Goal: Task Accomplishment & Management: Manage account settings

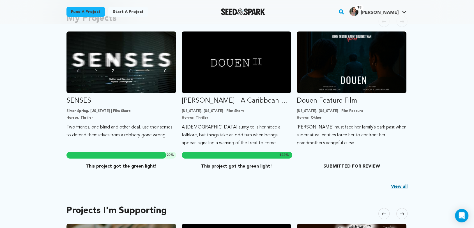
scroll to position [125, 0]
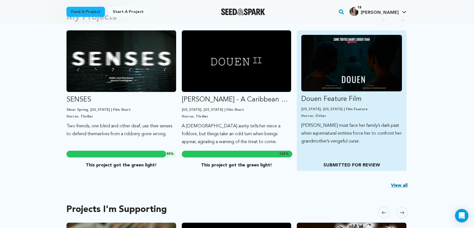
click at [346, 165] on p "SUBMITTED FOR REVIEW" at bounding box center [351, 165] width 100 height 7
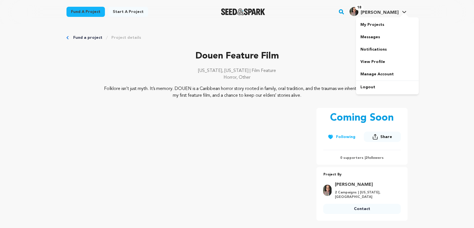
click at [384, 11] on span "[PERSON_NAME]" at bounding box center [380, 12] width 38 height 4
click at [374, 26] on link "My Projects" at bounding box center [387, 25] width 63 height 12
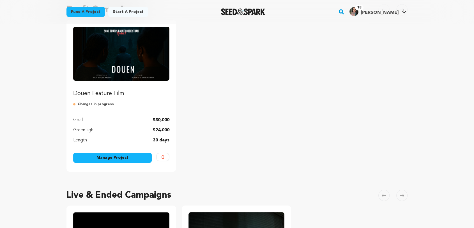
scroll to position [62, 0]
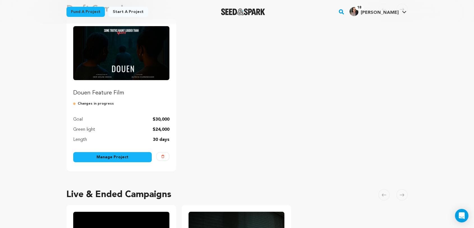
click at [120, 158] on link "Manage Project" at bounding box center [112, 157] width 79 height 10
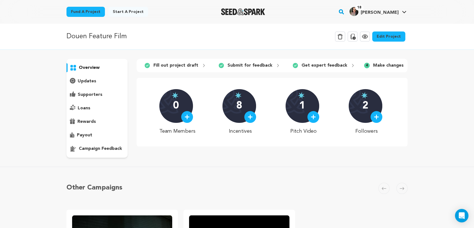
click at [355, 36] on icon at bounding box center [352, 36] width 7 height 7
click at [383, 38] on link "Edit Project" at bounding box center [388, 36] width 33 height 10
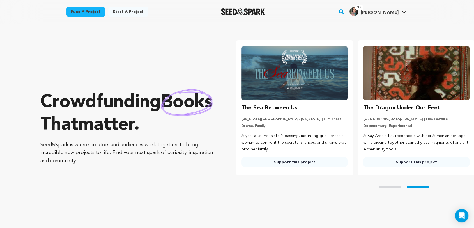
scroll to position [0, 126]
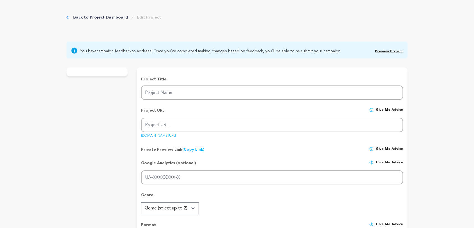
type input "Douen Feature Film"
type input "douen-feature-film"
type input "[PERSON_NAME] must face her family’s dark past when supernatural entities force…"
type textarea "Folklore isn’t just myth. It’s memory. DOUEN is a Caribbean horror story rooted…"
type textarea "As a Trinidadian American filmmaker, I’m creating DOUEN to preserve a Caribbean…"
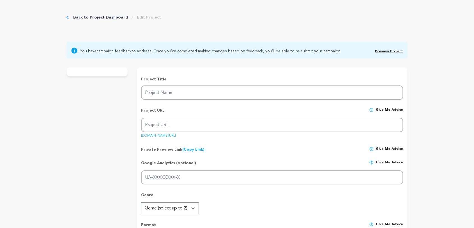
type textarea "Women in Film & Video (WIFV) is the fiscal sponsor for this project. Note: DOUE…"
radio input "true"
checkbox input "false"
radio input "true"
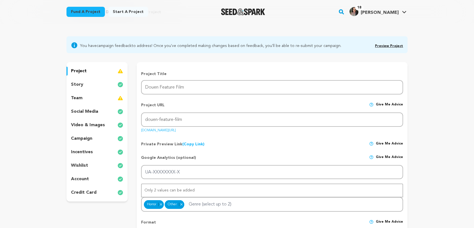
scroll to position [31, 0]
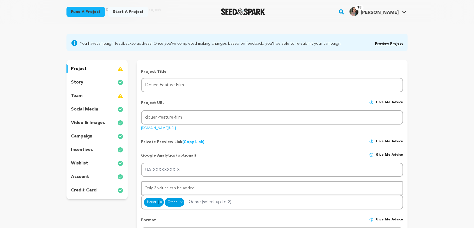
click at [81, 177] on p "account" at bounding box center [80, 176] width 18 height 7
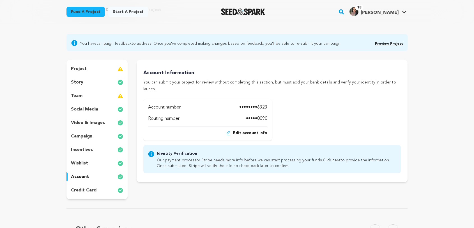
click at [245, 130] on span "Edit account info" at bounding box center [250, 133] width 34 height 6
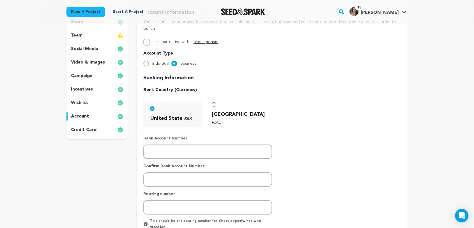
scroll to position [93, 0]
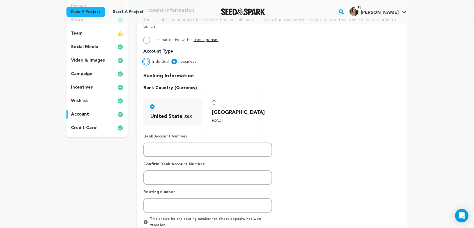
click at [144, 59] on input "Individual" at bounding box center [146, 62] width 6 height 6
radio input "true"
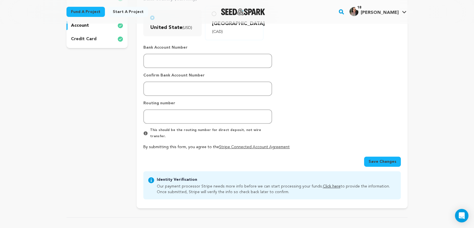
scroll to position [187, 0]
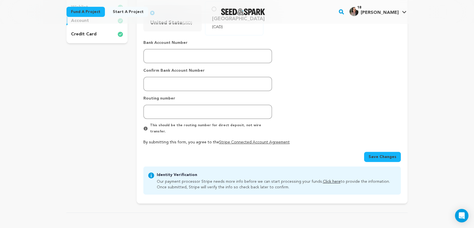
click at [378, 154] on span "Save Changes" at bounding box center [383, 157] width 28 height 6
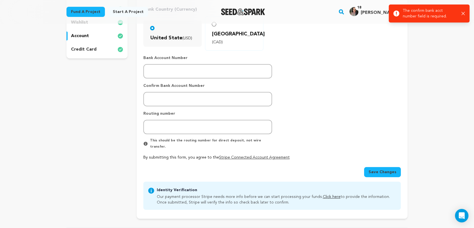
scroll to position [93, 0]
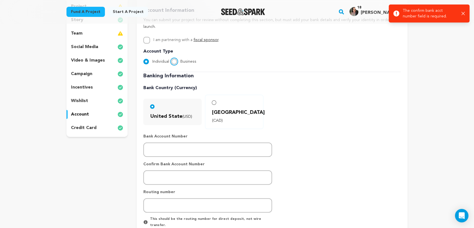
click at [174, 59] on input "Business" at bounding box center [174, 62] width 6 height 6
radio input "true"
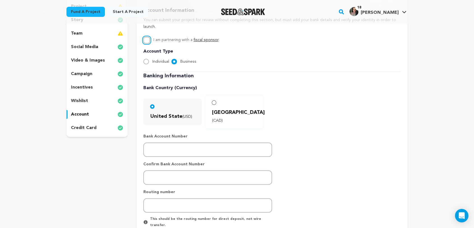
click at [146, 37] on input "I am partnering with a fiscal sponsor ." at bounding box center [146, 40] width 7 height 7
checkbox input "true"
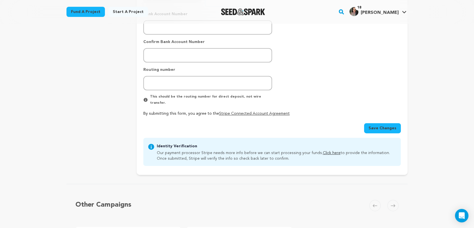
scroll to position [249, 0]
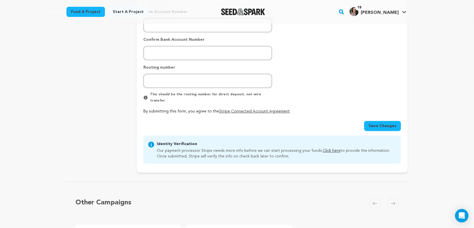
click at [388, 123] on span "Save Changes" at bounding box center [383, 126] width 28 height 6
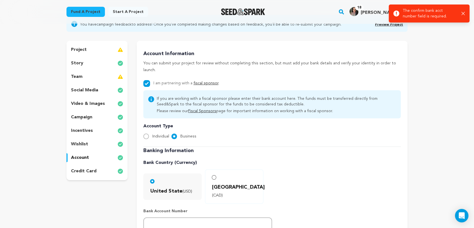
scroll to position [31, 0]
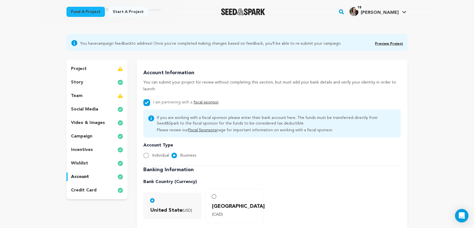
click at [83, 176] on p "account" at bounding box center [80, 176] width 18 height 7
click at [80, 189] on p "credit card" at bounding box center [84, 190] width 26 height 7
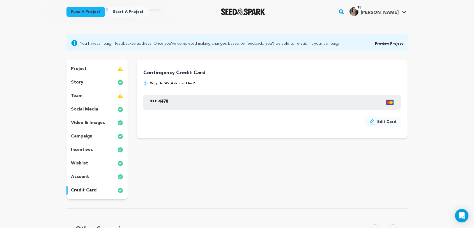
click at [379, 122] on button "Edit Card" at bounding box center [383, 121] width 36 height 10
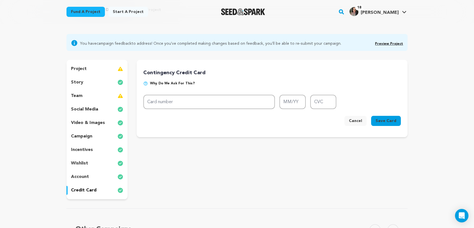
click at [386, 120] on span "Save Card" at bounding box center [386, 121] width 21 height 6
click at [358, 120] on button "Cancel" at bounding box center [356, 121] width 22 height 10
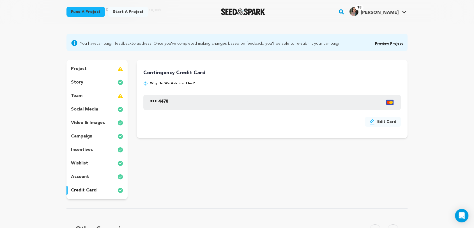
click at [386, 108] on div "••• 4478" at bounding box center [272, 102] width 258 height 15
click at [375, 120] on icon "button" at bounding box center [373, 122] width 6 height 6
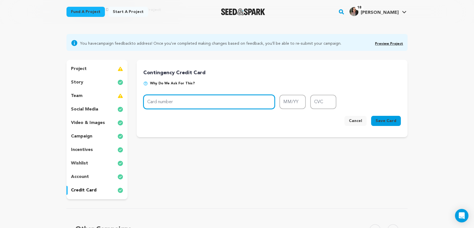
click at [181, 100] on input "Card number" at bounding box center [209, 102] width 132 height 14
type input "k"
type input "8885 2532 2455 8221"
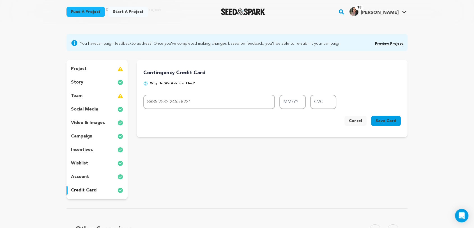
drag, startPoint x: 375, startPoint y: 121, endPoint x: 380, endPoint y: 123, distance: 5.0
click at [376, 121] on button "Save Card" at bounding box center [386, 121] width 30 height 10
click at [384, 122] on span "Save Card" at bounding box center [386, 121] width 21 height 6
click at [102, 128] on div "project story team social media video & images campaign incentives wishlist acc…" at bounding box center [97, 129] width 61 height 139
click at [79, 137] on p "campaign" at bounding box center [81, 136] width 21 height 7
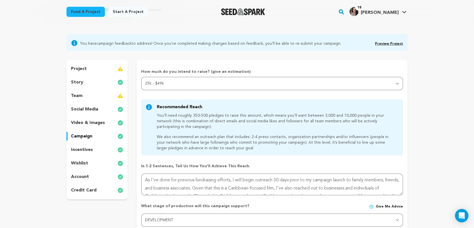
click at [83, 68] on p "project" at bounding box center [79, 68] width 16 height 7
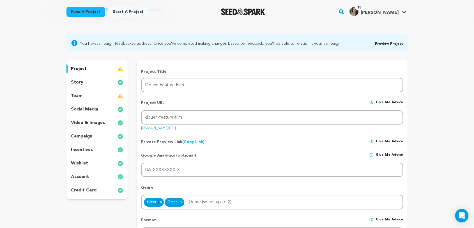
click at [79, 96] on p "team" at bounding box center [77, 95] width 12 height 7
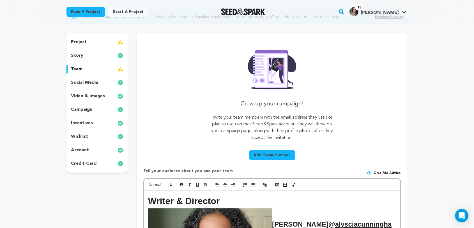
scroll to position [31, 0]
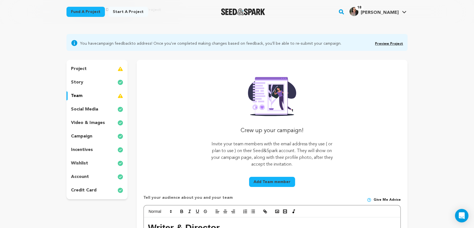
click at [269, 181] on button "Add Team member" at bounding box center [272, 182] width 46 height 10
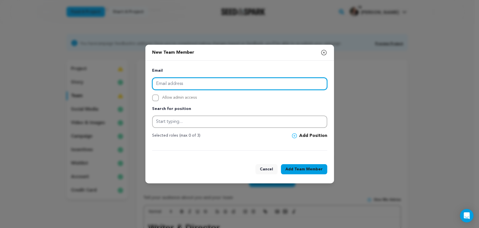
click at [180, 84] on input "email" at bounding box center [239, 83] width 175 height 12
paste input "director@wifv.org"
type input "director@wifv.org"
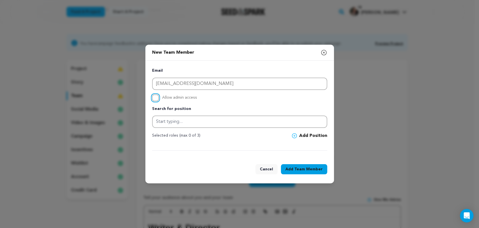
click at [155, 97] on input "Allow admin access" at bounding box center [155, 97] width 7 height 7
checkbox input "true"
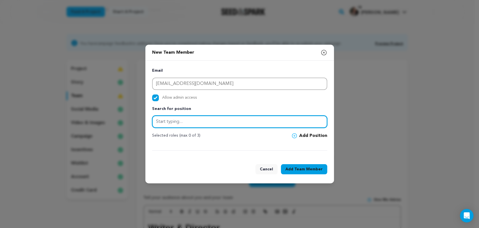
click at [165, 122] on input "text" at bounding box center [239, 121] width 175 height 12
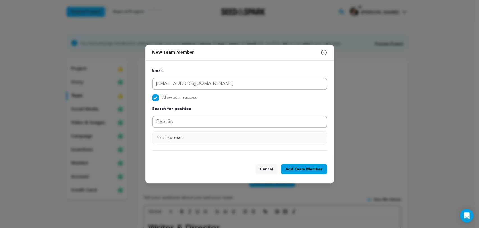
click at [171, 136] on button "Fiscal Sponsor" at bounding box center [239, 137] width 175 height 10
type input "Fiscal Sponsor"
click at [297, 168] on span "Team Member" at bounding box center [308, 169] width 28 height 6
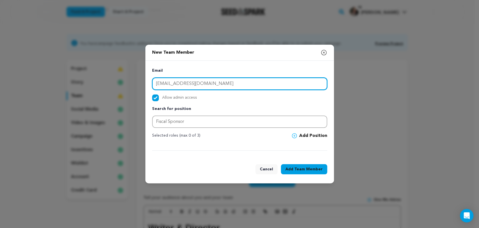
click at [202, 84] on input "director@wifv.org" at bounding box center [239, 83] width 175 height 12
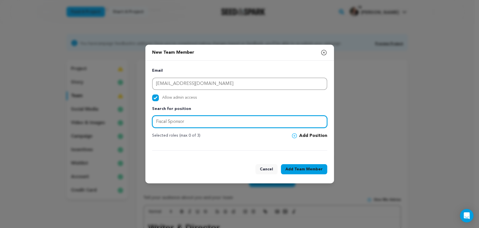
click at [187, 123] on input "Fiscal Sponsor" at bounding box center [239, 121] width 175 height 12
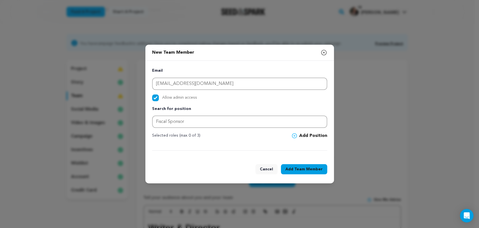
click at [299, 136] on span at bounding box center [295, 135] width 7 height 5
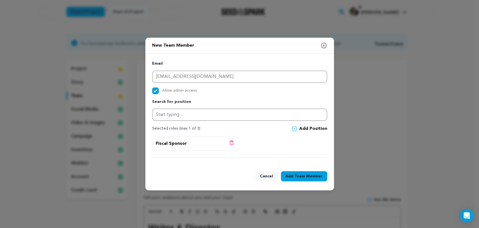
click at [313, 176] on span "Team Member" at bounding box center [308, 176] width 28 height 6
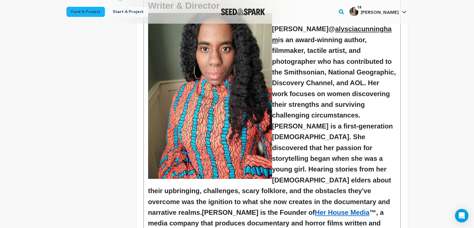
scroll to position [187, 0]
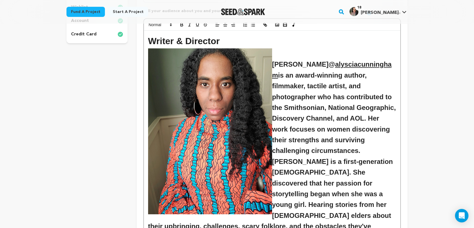
click at [276, 60] on strong "[PERSON_NAME]" at bounding box center [300, 64] width 56 height 8
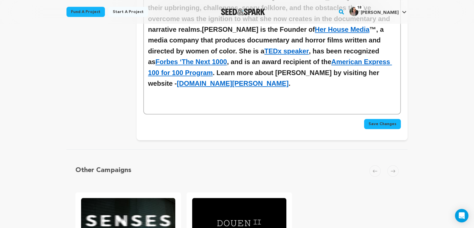
scroll to position [405, 0]
click at [164, 96] on p at bounding box center [272, 99] width 248 height 7
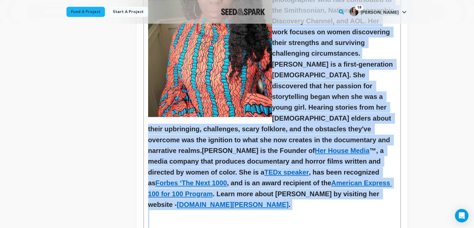
scroll to position [331, 0]
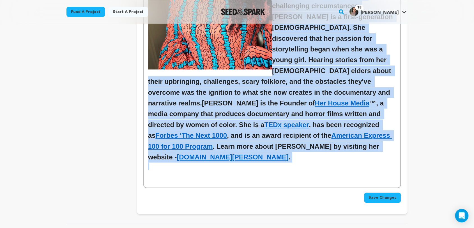
drag, startPoint x: 276, startPoint y: 52, endPoint x: 268, endPoint y: 157, distance: 105.0
click at [268, 157] on div "Writer & Director Alyscia Cunningham @ alysciacunningham is an award-winning au…" at bounding box center [272, 36] width 256 height 301
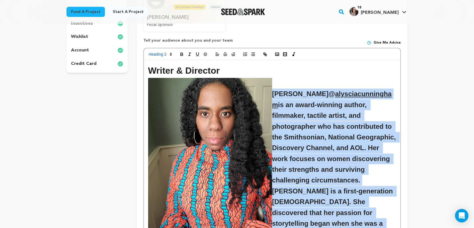
scroll to position [113, 0]
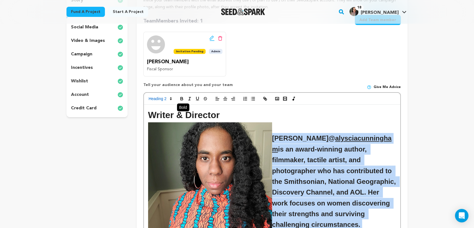
click at [184, 97] on icon "button" at bounding box center [181, 98] width 5 height 5
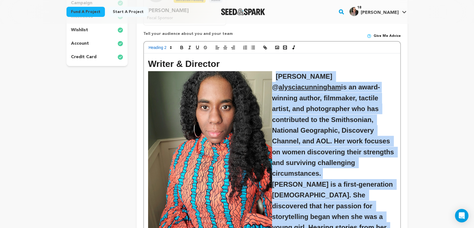
scroll to position [141, 0]
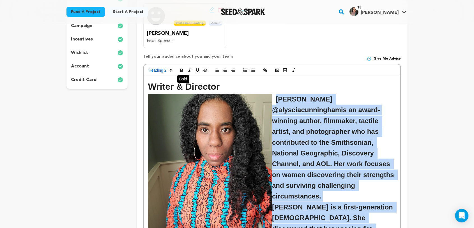
click at [181, 69] on icon "button" at bounding box center [181, 70] width 5 height 5
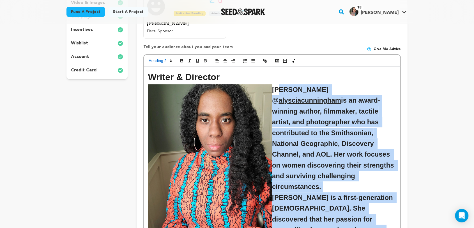
scroll to position [79, 0]
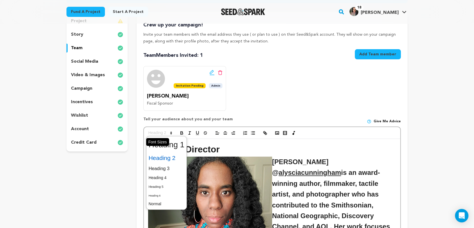
click at [164, 133] on span at bounding box center [159, 132] width 27 height 7
click at [167, 165] on span at bounding box center [167, 168] width 36 height 10
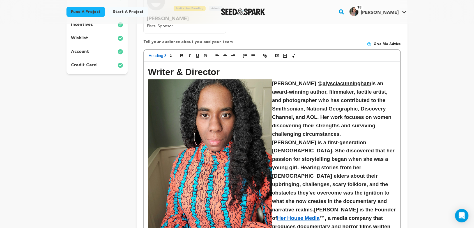
scroll to position [141, 0]
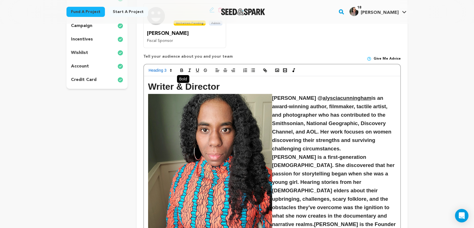
click at [183, 69] on icon "button" at bounding box center [181, 70] width 5 height 5
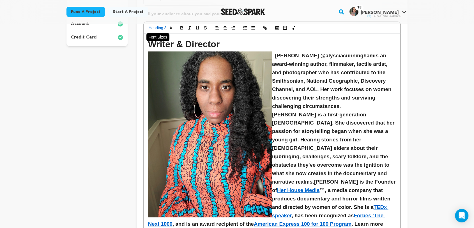
click at [162, 27] on span at bounding box center [159, 27] width 27 height 7
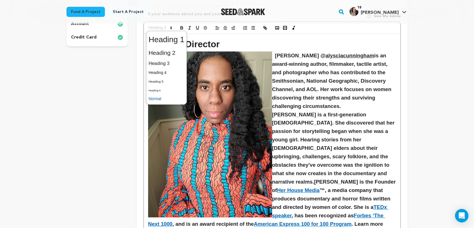
click at [154, 98] on span at bounding box center [167, 98] width 36 height 9
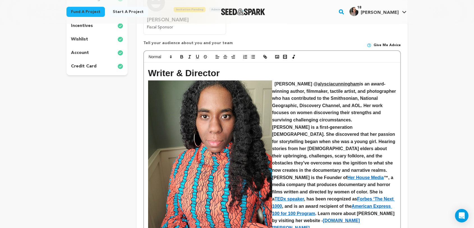
scroll to position [153, 0]
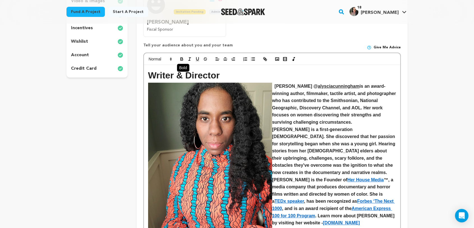
click at [181, 58] on icon "button" at bounding box center [181, 58] width 5 height 5
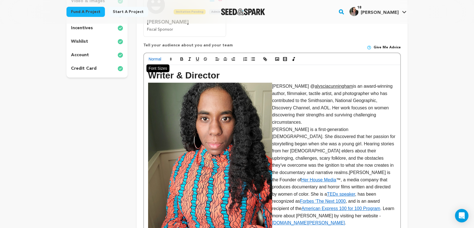
click at [158, 57] on span at bounding box center [159, 59] width 27 height 7
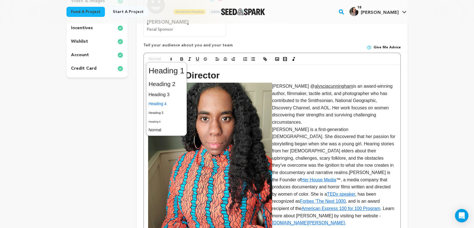
click at [162, 106] on span at bounding box center [167, 103] width 36 height 9
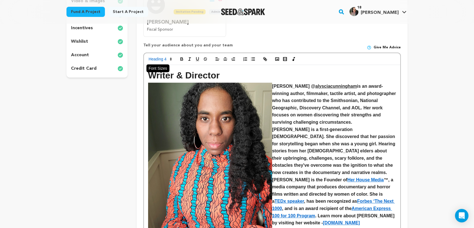
click at [161, 62] on span at bounding box center [159, 59] width 27 height 7
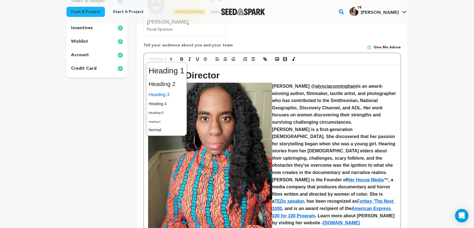
click at [162, 95] on span at bounding box center [167, 95] width 36 height 10
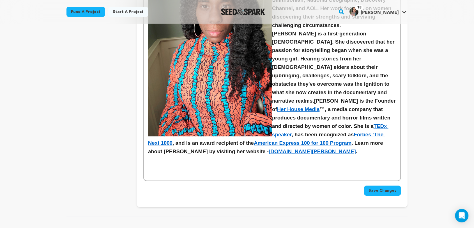
scroll to position [277, 0]
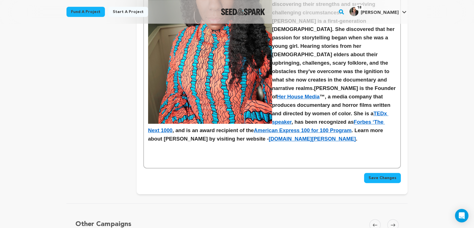
click at [200, 150] on p at bounding box center [272, 153] width 248 height 7
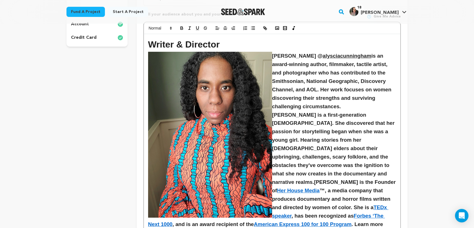
scroll to position [184, 0]
drag, startPoint x: 328, startPoint y: 55, endPoint x: 379, endPoint y: 53, distance: 50.8
click at [379, 53] on h3 "Alyscia Cunningham @ alysciacunningham is an award-winning author, filmmaker, t…" at bounding box center [272, 80] width 248 height 59
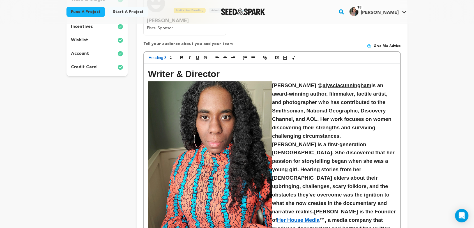
scroll to position [153, 0]
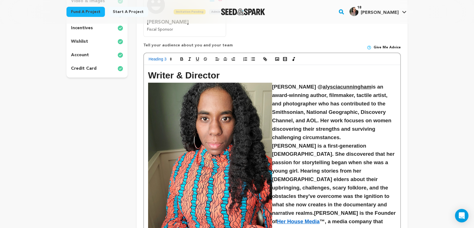
drag, startPoint x: 265, startPoint y: 57, endPoint x: 267, endPoint y: 46, distance: 10.8
click at [265, 57] on icon "button" at bounding box center [265, 58] width 5 height 5
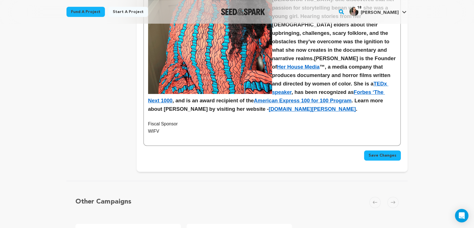
scroll to position [308, 0]
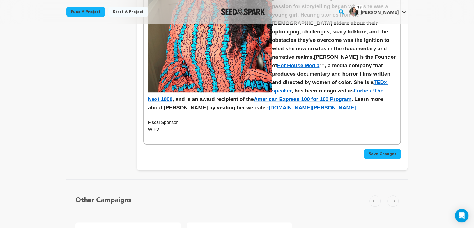
click at [161, 126] on p "WIFV" at bounding box center [272, 129] width 248 height 7
click at [147, 120] on div "Writer & Director Alyscia Cunningham @alysciacunningham is an award-winning aut…" at bounding box center [272, 26] width 256 height 235
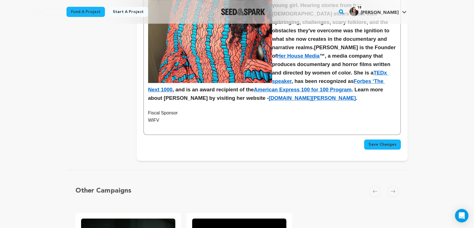
scroll to position [277, 0]
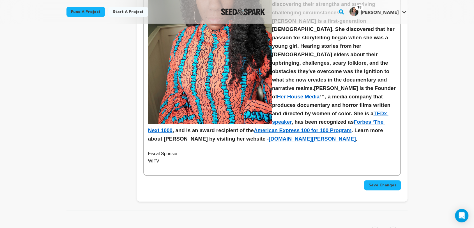
click at [146, 146] on div "Writer & Director Alyscia Cunningham @alysciacunningham is an award-winning aut…" at bounding box center [272, 57] width 256 height 235
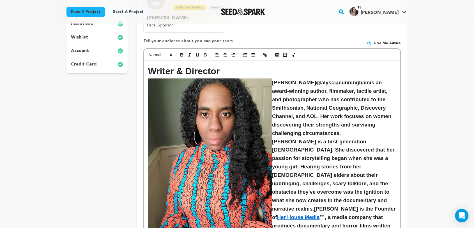
scroll to position [153, 0]
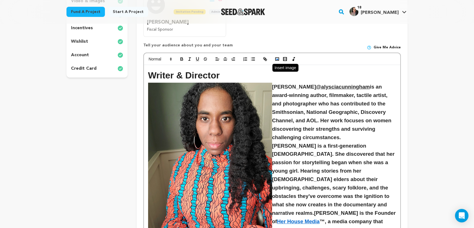
click at [277, 59] on polyline "button" at bounding box center [277, 58] width 2 height 1
click at [278, 58] on icon "button" at bounding box center [277, 58] width 5 height 5
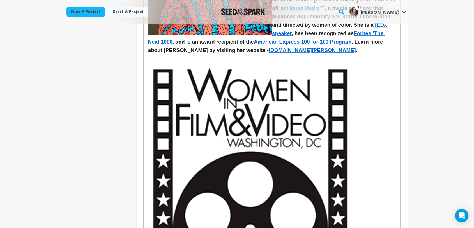
scroll to position [371, 0]
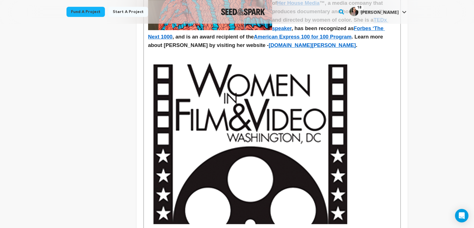
click at [246, 139] on img at bounding box center [250, 143] width 205 height 175
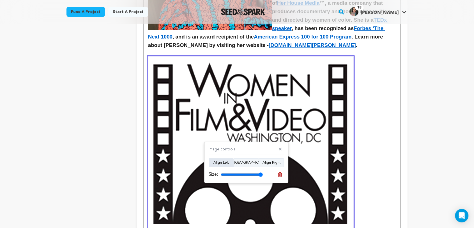
click at [224, 162] on button "Align Left" at bounding box center [221, 162] width 25 height 9
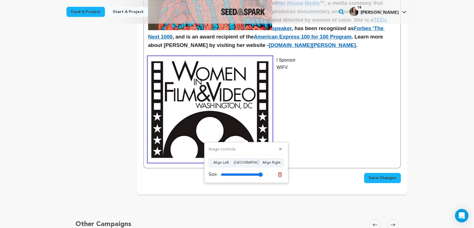
click at [276, 56] on p "l Sponsor" at bounding box center [272, 59] width 248 height 7
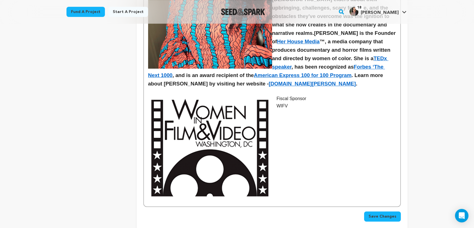
scroll to position [340, 0]
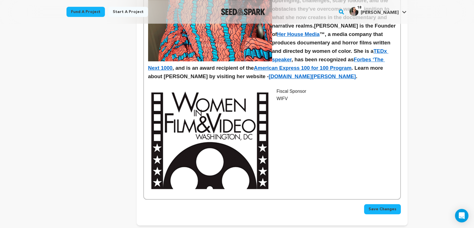
click at [156, 81] on p at bounding box center [272, 84] width 248 height 7
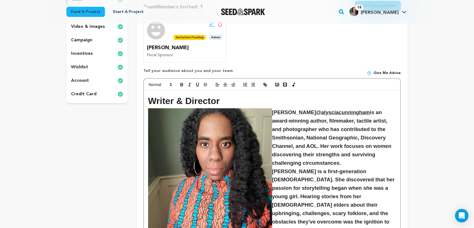
scroll to position [121, 0]
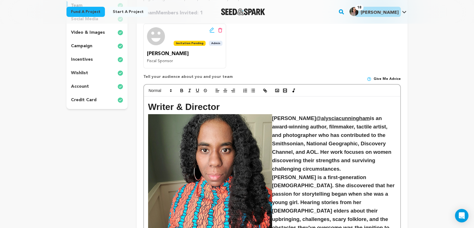
click at [180, 100] on h1 "Writer & Director" at bounding box center [272, 107] width 248 height 14
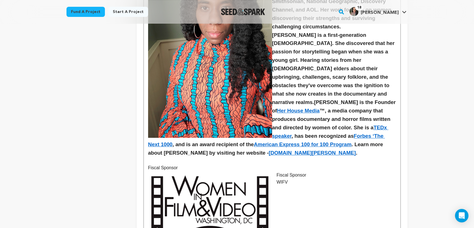
scroll to position [308, 0]
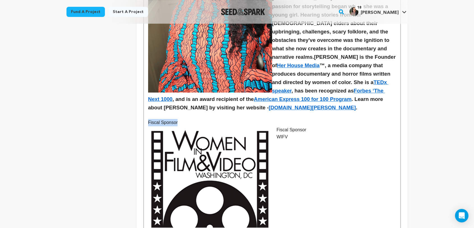
drag, startPoint x: 171, startPoint y: 115, endPoint x: 143, endPoint y: 113, distance: 27.4
click at [143, 113] on div "Writer & Director Alyscia Cunningham @alysciacunningham is an award-winning aut…" at bounding box center [272, 67] width 258 height 341
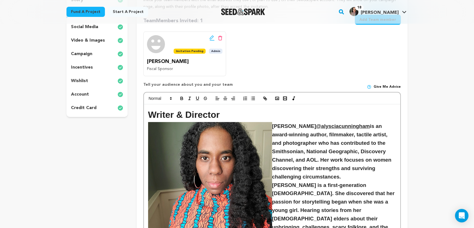
scroll to position [90, 0]
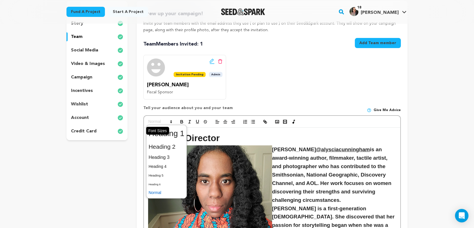
click at [161, 123] on span at bounding box center [159, 121] width 27 height 7
click at [163, 134] on span at bounding box center [167, 133] width 36 height 15
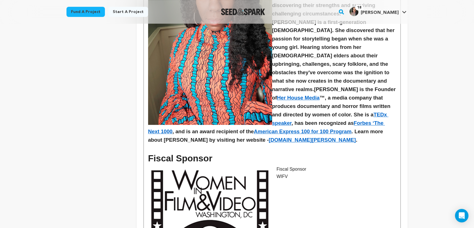
scroll to position [277, 0]
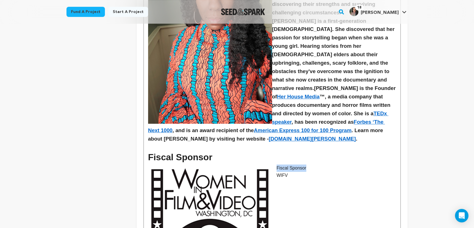
drag, startPoint x: 277, startPoint y: 160, endPoint x: 305, endPoint y: 159, distance: 28.6
click at [305, 164] on p "Fiscal Sponsor" at bounding box center [272, 167] width 248 height 7
click at [288, 164] on p "WIFV" at bounding box center [272, 167] width 248 height 7
drag, startPoint x: 289, startPoint y: 159, endPoint x: 302, endPoint y: 159, distance: 12.9
click at [302, 164] on p "WIFV @WIFV is" at bounding box center [272, 167] width 248 height 7
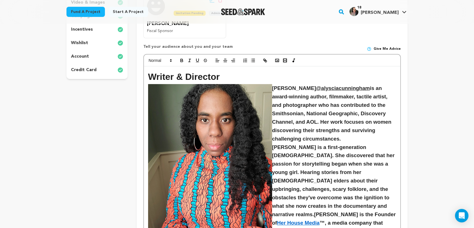
scroll to position [121, 0]
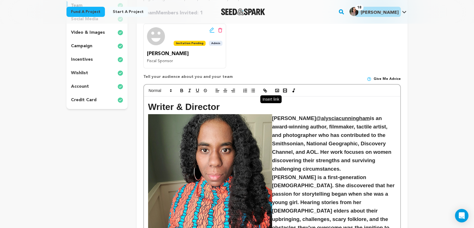
click at [267, 90] on icon "button" at bounding box center [265, 90] width 5 height 5
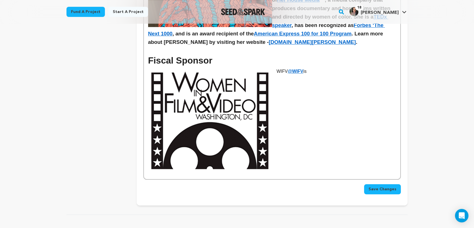
scroll to position [354, 0]
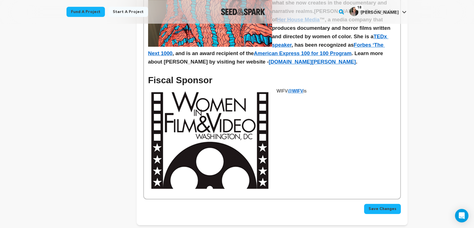
click at [314, 87] on p "WIFV @WIFV is" at bounding box center [272, 90] width 248 height 7
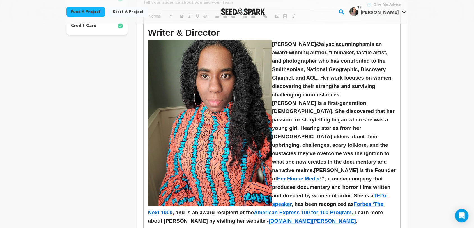
scroll to position [167, 0]
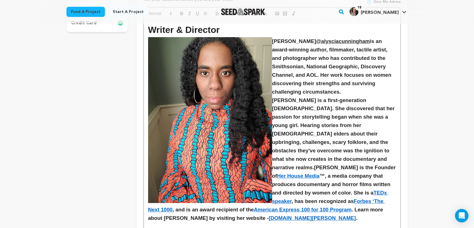
click at [334, 84] on span "is an award-winning author, filmmaker, tactile artist, and photographer who has…" at bounding box center [332, 66] width 121 height 56
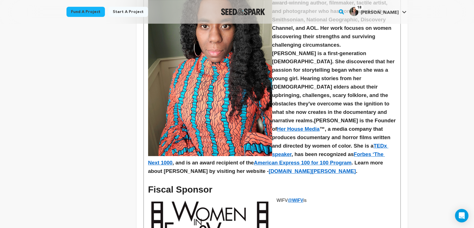
scroll to position [323, 0]
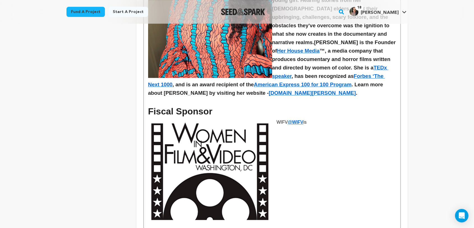
drag, startPoint x: 277, startPoint y: 112, endPoint x: 314, endPoint y: 113, distance: 37.1
click at [314, 118] on p "WIFV @WIFV is" at bounding box center [272, 121] width 248 height 7
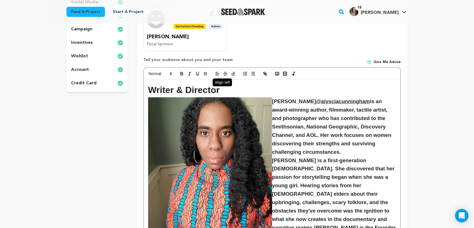
scroll to position [105, 0]
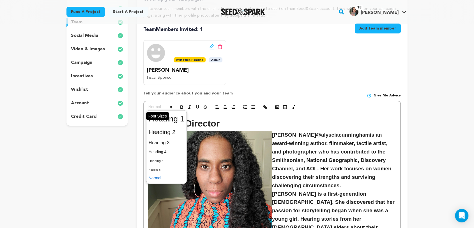
click at [155, 106] on span at bounding box center [159, 107] width 27 height 7
click at [161, 142] on span at bounding box center [167, 142] width 36 height 10
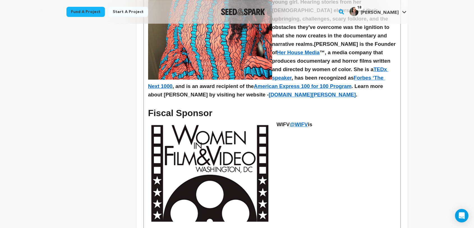
scroll to position [323, 0]
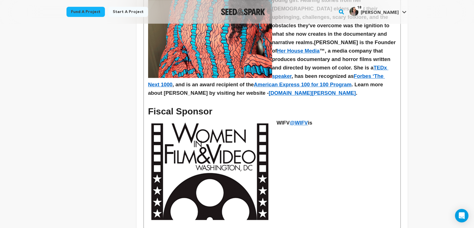
click at [326, 118] on h3 "WIFV @WIFV is" at bounding box center [272, 122] width 248 height 8
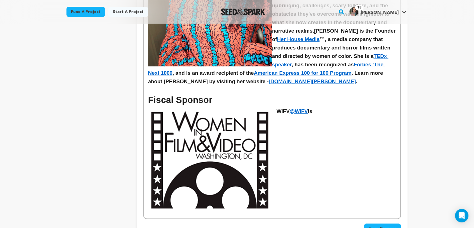
scroll to position [354, 0]
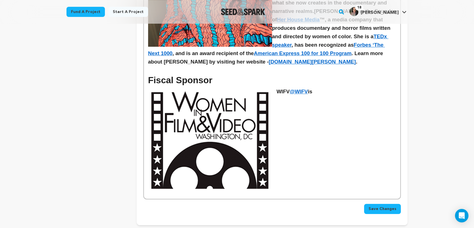
click at [280, 175] on div "Writer & Director Alyscia Cunningham @alysciacunningham is an award-winning aut…" at bounding box center [272, 30] width 256 height 335
click at [254, 184] on img at bounding box center [210, 140] width 124 height 106
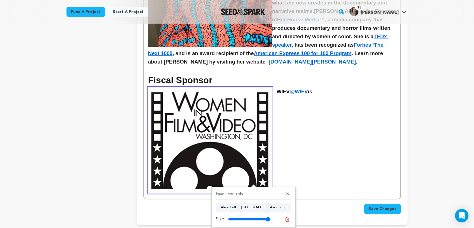
click at [153, 188] on div "Writer & Director Alyscia Cunningham @alysciacunningham is an award-winning aut…" at bounding box center [272, 30] width 256 height 335
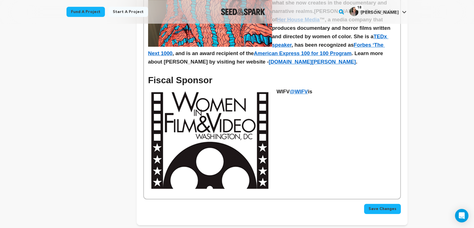
click at [288, 176] on div "Writer & Director Alyscia Cunningham @alysciacunningham is an award-winning aut…" at bounding box center [272, 30] width 256 height 335
click at [336, 87] on h3 "WIFV @WIFV is" at bounding box center [272, 91] width 248 height 8
drag, startPoint x: 277, startPoint y: 82, endPoint x: 289, endPoint y: 83, distance: 12.4
click at [289, 87] on h3 "WIFV @WIFV is" at bounding box center [272, 91] width 248 height 8
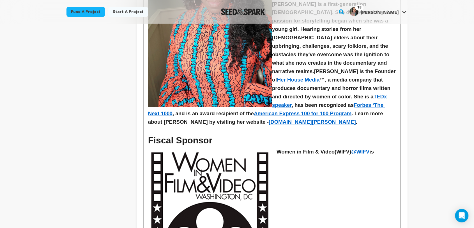
scroll to position [301, 0]
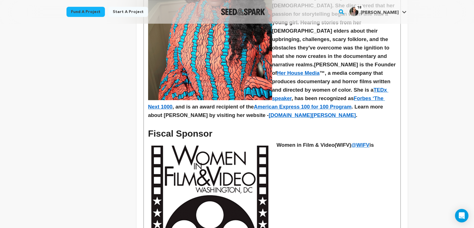
drag, startPoint x: 341, startPoint y: 137, endPoint x: 358, endPoint y: 137, distance: 17.1
click at [358, 141] on h3 "Women in Film & Video (WIFV) @WIFV is" at bounding box center [272, 145] width 248 height 8
click at [359, 141] on h3 "Women in Film & Video ( @WIFV is" at bounding box center [272, 145] width 248 height 8
click at [369, 141] on h3 "Women in Film & Video ( @WIFV ) is" at bounding box center [272, 145] width 248 height 8
drag, startPoint x: 364, startPoint y: 137, endPoint x: 368, endPoint y: 137, distance: 3.7
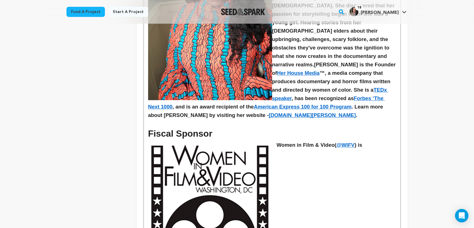
click at [368, 141] on h3 "Women in Film & Video ( @WIFV ) is" at bounding box center [272, 145] width 248 height 8
click at [364, 141] on h3 "Women in Film & Video ( @WIFV ) is" at bounding box center [272, 145] width 248 height 8
click at [366, 141] on h3 "Women in Film & Video ( @WIFV ) is" at bounding box center [272, 145] width 248 height 8
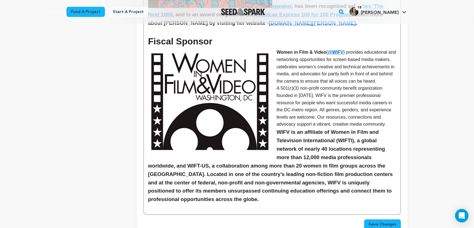
scroll to position [395, 0]
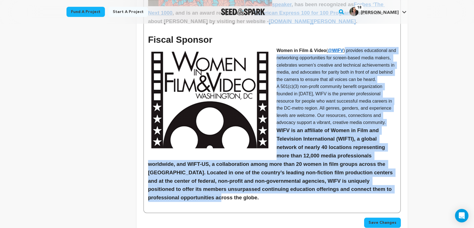
drag, startPoint x: 347, startPoint y: 42, endPoint x: 383, endPoint y: 187, distance: 149.9
click at [383, 189] on div "Writer & Director Alyscia Cunningham @alysciacunningham is an award-winning aut…" at bounding box center [272, 17] width 256 height 389
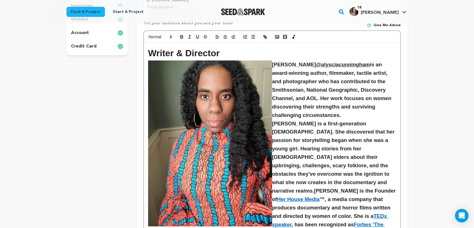
scroll to position [145, 0]
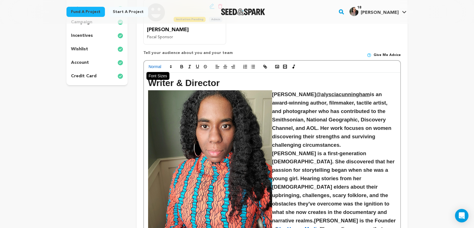
click at [158, 68] on span at bounding box center [159, 66] width 27 height 7
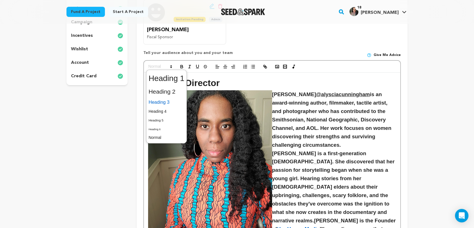
click at [162, 102] on span at bounding box center [167, 102] width 36 height 10
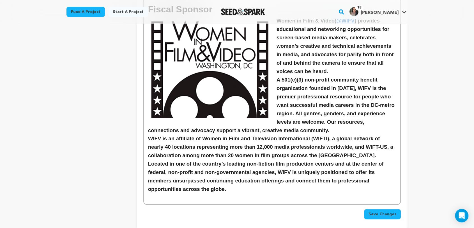
scroll to position [426, 0]
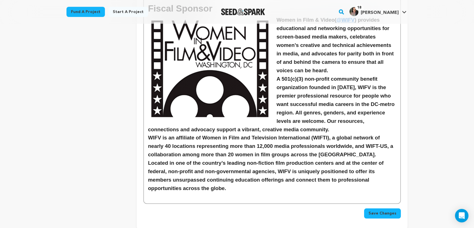
click at [281, 141] on h3 "WIFV is an affiliate of Women in Film and Television International (WIFTI), a g…" at bounding box center [272, 162] width 248 height 59
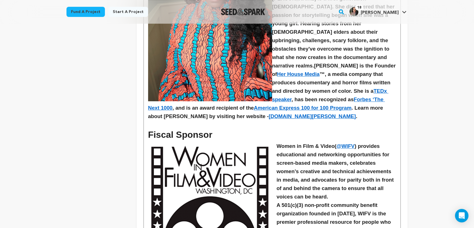
scroll to position [301, 0]
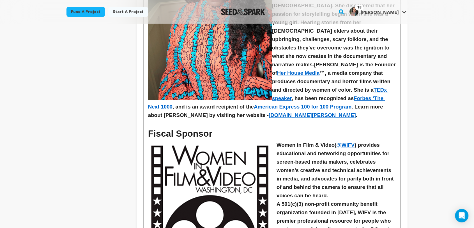
click at [150, 119] on p at bounding box center [272, 122] width 248 height 7
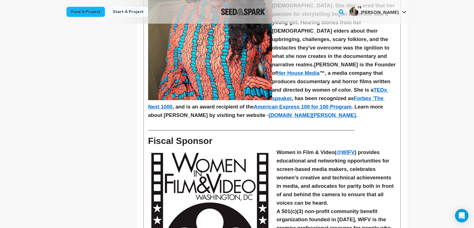
click at [336, 153] on h3 "Women in Film & Video ( @WIFV ) provides educational and networking opportuniti…" at bounding box center [272, 177] width 248 height 59
click at [150, 119] on p at bounding box center [272, 122] width 248 height 7
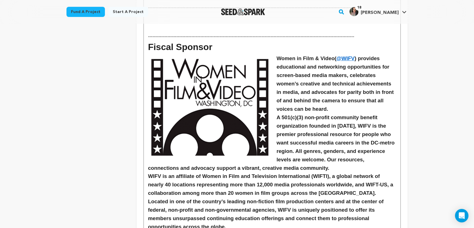
scroll to position [560, 0]
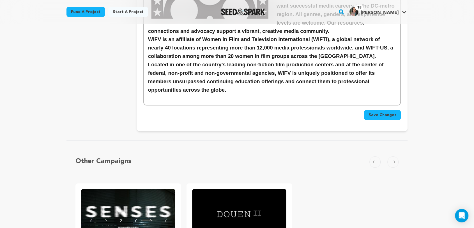
click at [377, 112] on span "Save Changes" at bounding box center [383, 115] width 28 height 6
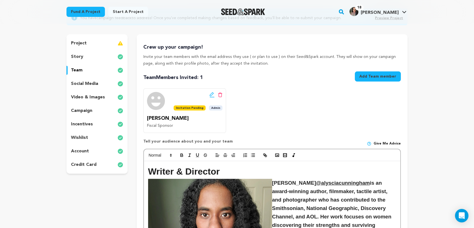
scroll to position [56, 0]
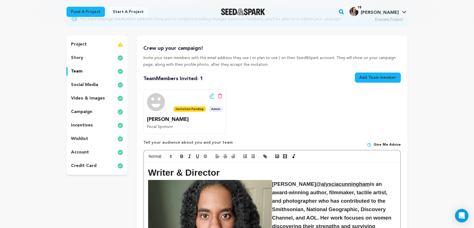
click at [86, 153] on p "account" at bounding box center [80, 152] width 18 height 7
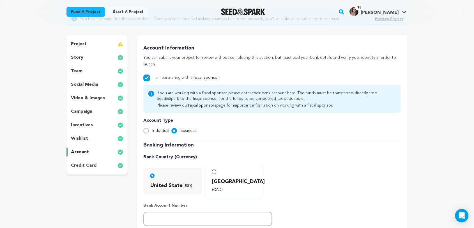
scroll to position [56, 0]
click at [94, 166] on p "credit card" at bounding box center [84, 165] width 26 height 7
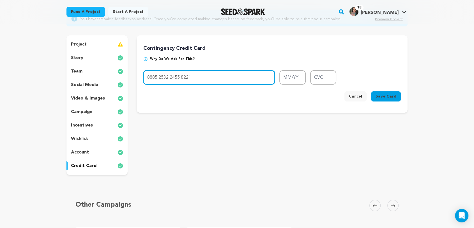
click at [191, 77] on input "8885 2532 2455 8221" at bounding box center [209, 77] width 132 height 14
type input "8885 2532 2455 8222"
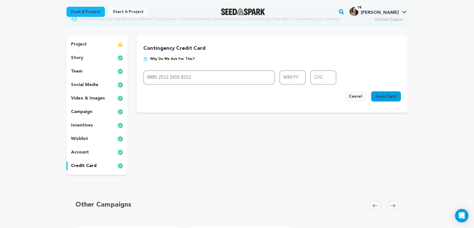
click at [387, 97] on span "Save Card" at bounding box center [386, 96] width 21 height 6
type input "01/29"
click at [330, 78] on input "CVC" at bounding box center [323, 77] width 26 height 14
click at [393, 99] on button "Save Card" at bounding box center [386, 96] width 30 height 10
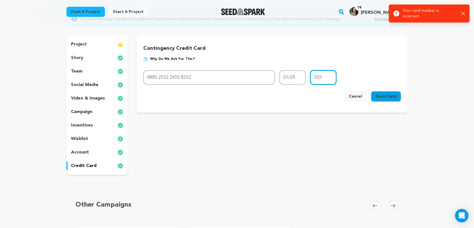
drag, startPoint x: 317, startPoint y: 76, endPoint x: 321, endPoint y: 77, distance: 3.7
click at [321, 77] on input "555" at bounding box center [323, 77] width 26 height 14
type input "564"
click at [385, 93] on button "Save Card" at bounding box center [386, 96] width 30 height 10
click at [356, 96] on button "Cancel" at bounding box center [356, 96] width 22 height 10
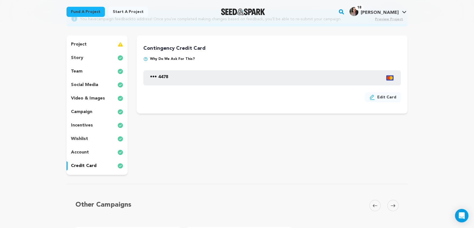
click at [87, 44] on div "project" at bounding box center [97, 44] width 61 height 9
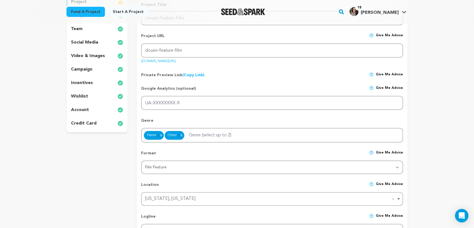
scroll to position [24, 0]
